Goal: Task Accomplishment & Management: Manage account settings

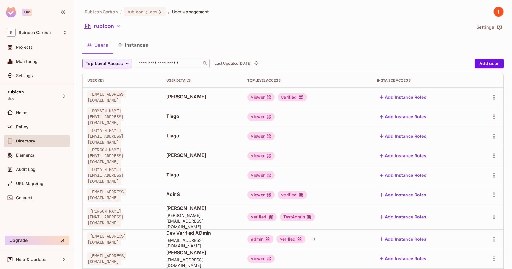
click at [158, 66] on input "text" at bounding box center [168, 64] width 62 height 6
type input "**********"
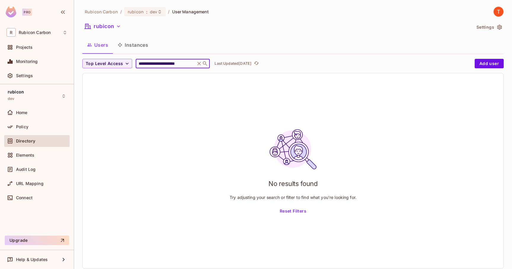
click at [185, 65] on input "**********" at bounding box center [165, 64] width 56 height 6
click at [196, 62] on icon at bounding box center [199, 64] width 6 height 6
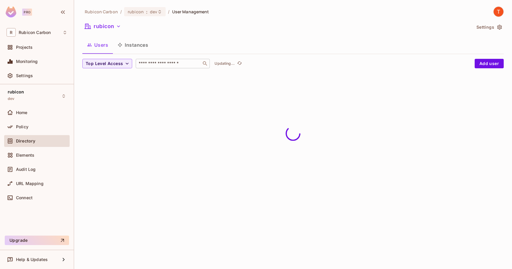
click at [164, 65] on input "text" at bounding box center [168, 64] width 62 height 6
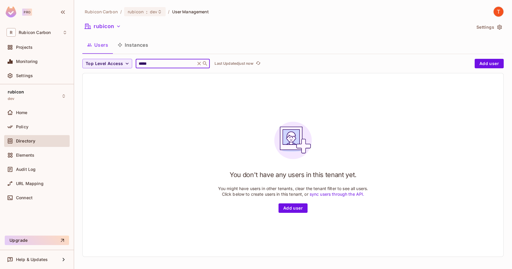
type input "******"
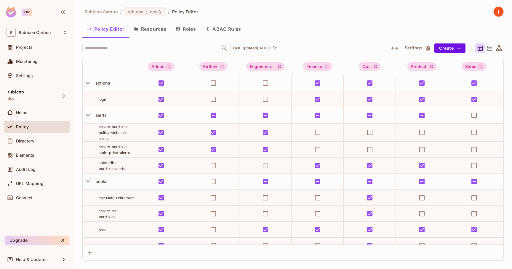
scroll to position [2111, 0]
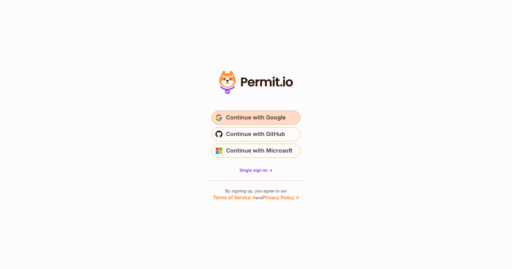
click at [259, 118] on span "Continue with Google" at bounding box center [256, 117] width 60 height 9
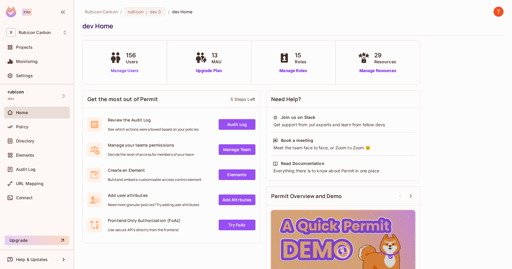
click at [128, 72] on link "Manage Users" at bounding box center [124, 71] width 33 height 6
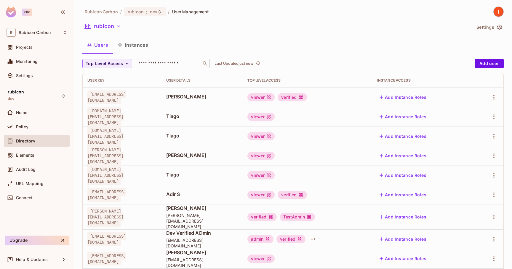
click at [171, 65] on input "text" at bounding box center [168, 64] width 62 height 6
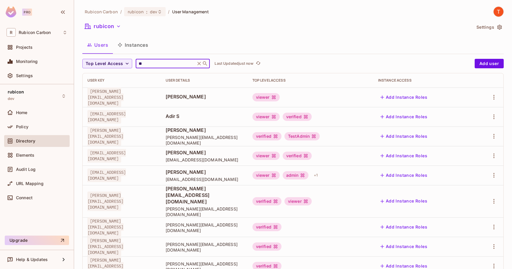
type input "******"
click at [202, 50] on div "Users Instances" at bounding box center [292, 45] width 421 height 15
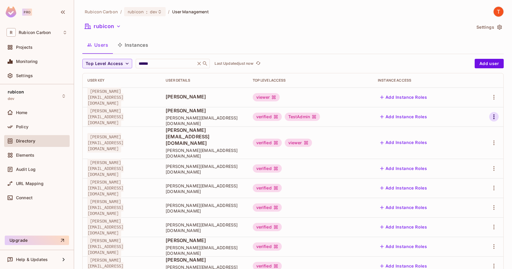
click at [493, 117] on icon "button" at bounding box center [493, 117] width 1 height 5
click at [489, 117] on div at bounding box center [256, 134] width 512 height 269
click at [492, 118] on icon "button" at bounding box center [493, 116] width 7 height 7
click at [453, 130] on span "Edit" at bounding box center [458, 130] width 12 height 9
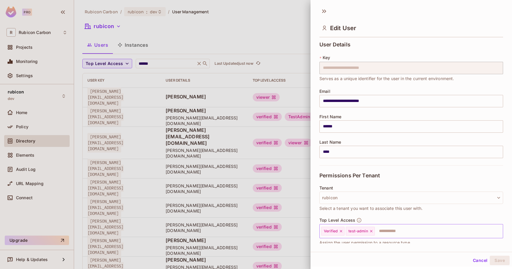
click at [369, 231] on icon at bounding box center [371, 231] width 4 height 4
click at [369, 232] on input "text" at bounding box center [418, 232] width 146 height 12
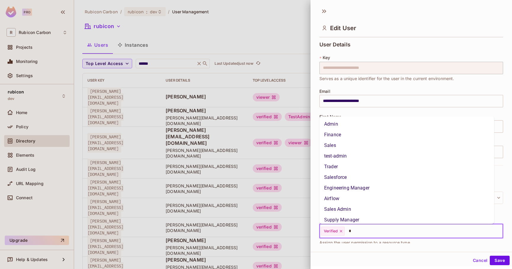
type input "**"
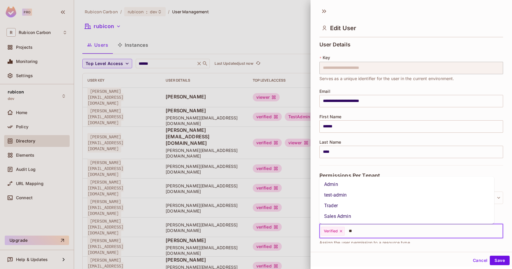
click at [333, 186] on li "Admin" at bounding box center [406, 184] width 175 height 11
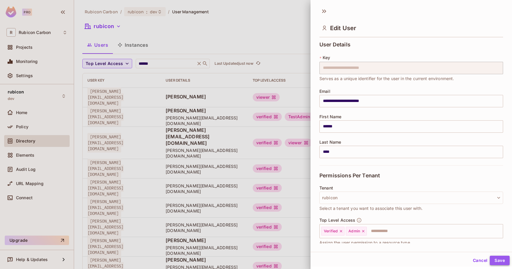
click at [491, 262] on button "Save" at bounding box center [499, 260] width 20 height 9
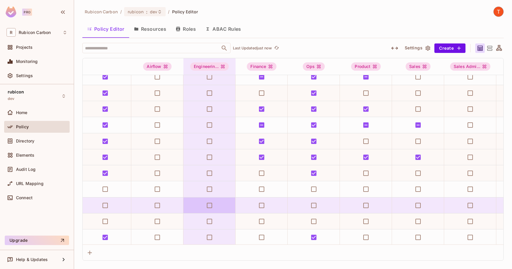
scroll to position [1404, 0]
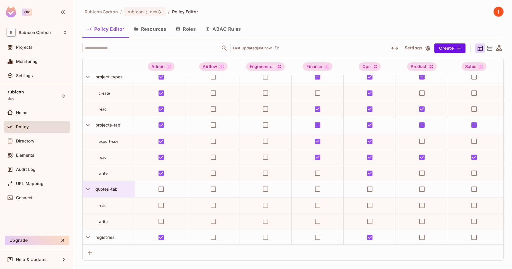
click at [118, 189] on div "quotes-tab" at bounding box center [114, 190] width 42 height 6
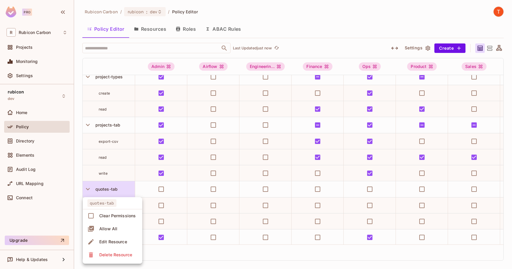
click at [119, 258] on div "Delete Resource" at bounding box center [115, 255] width 33 height 6
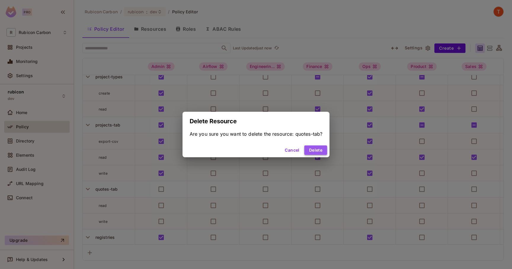
click at [315, 150] on button "Delete" at bounding box center [315, 150] width 23 height 9
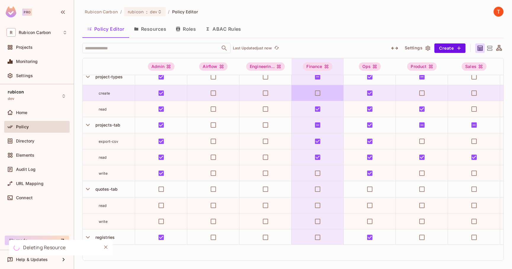
click at [407, 22] on div "Policy Editor Resources Roles ABAC Rules" at bounding box center [292, 29] width 421 height 15
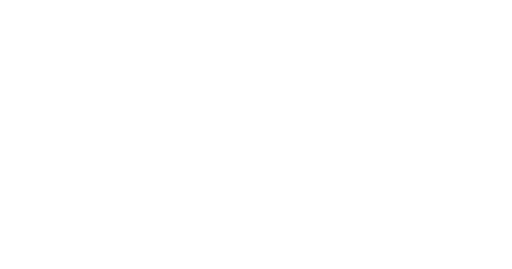
click at [472, 0] on html at bounding box center [256, 0] width 512 height 0
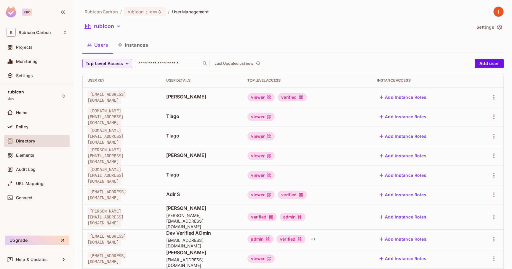
click at [243, 161] on td "[PERSON_NAME]" at bounding box center [201, 156] width 81 height 20
